Goal: Contribute content: Contribute content

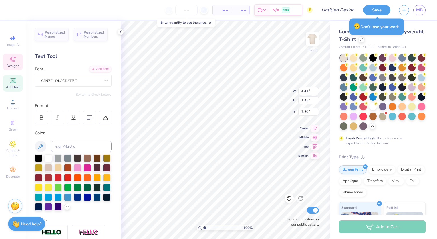
click at [15, 66] on span "Designs" at bounding box center [13, 65] width 13 height 5
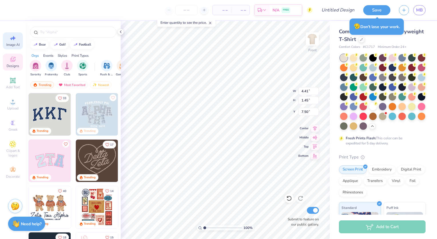
click at [11, 35] on icon at bounding box center [12, 38] width 7 height 7
select select "4"
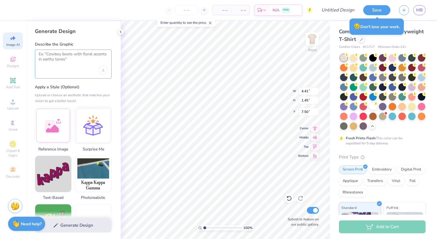
click at [73, 59] on textarea at bounding box center [73, 58] width 69 height 14
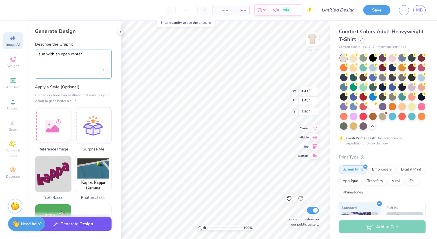
type textarea "sun with an open center"
click at [82, 224] on button "Generate Design" at bounding box center [73, 223] width 77 height 14
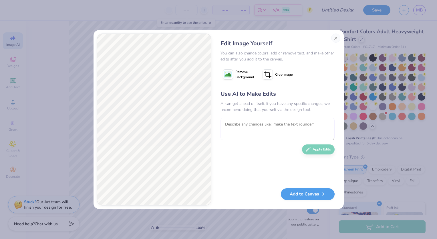
click at [247, 130] on textarea at bounding box center [277, 129] width 114 height 22
type textarea "make the rays straight lines that are different lengths"
click at [329, 149] on button "Apply Edits" at bounding box center [318, 148] width 33 height 10
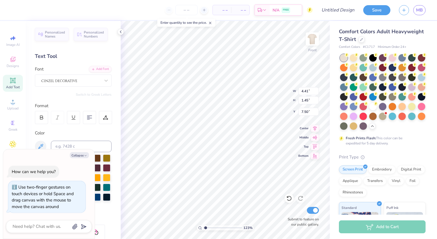
type input "1.23294378457838"
type textarea "x"
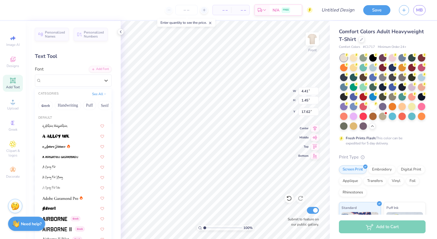
scroll to position [666, 0]
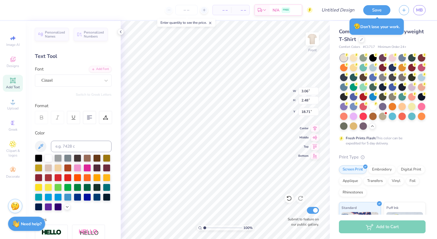
type input "2.48"
type input "3.04"
type input "18.72"
